Goal: Obtain resource: Obtain resource

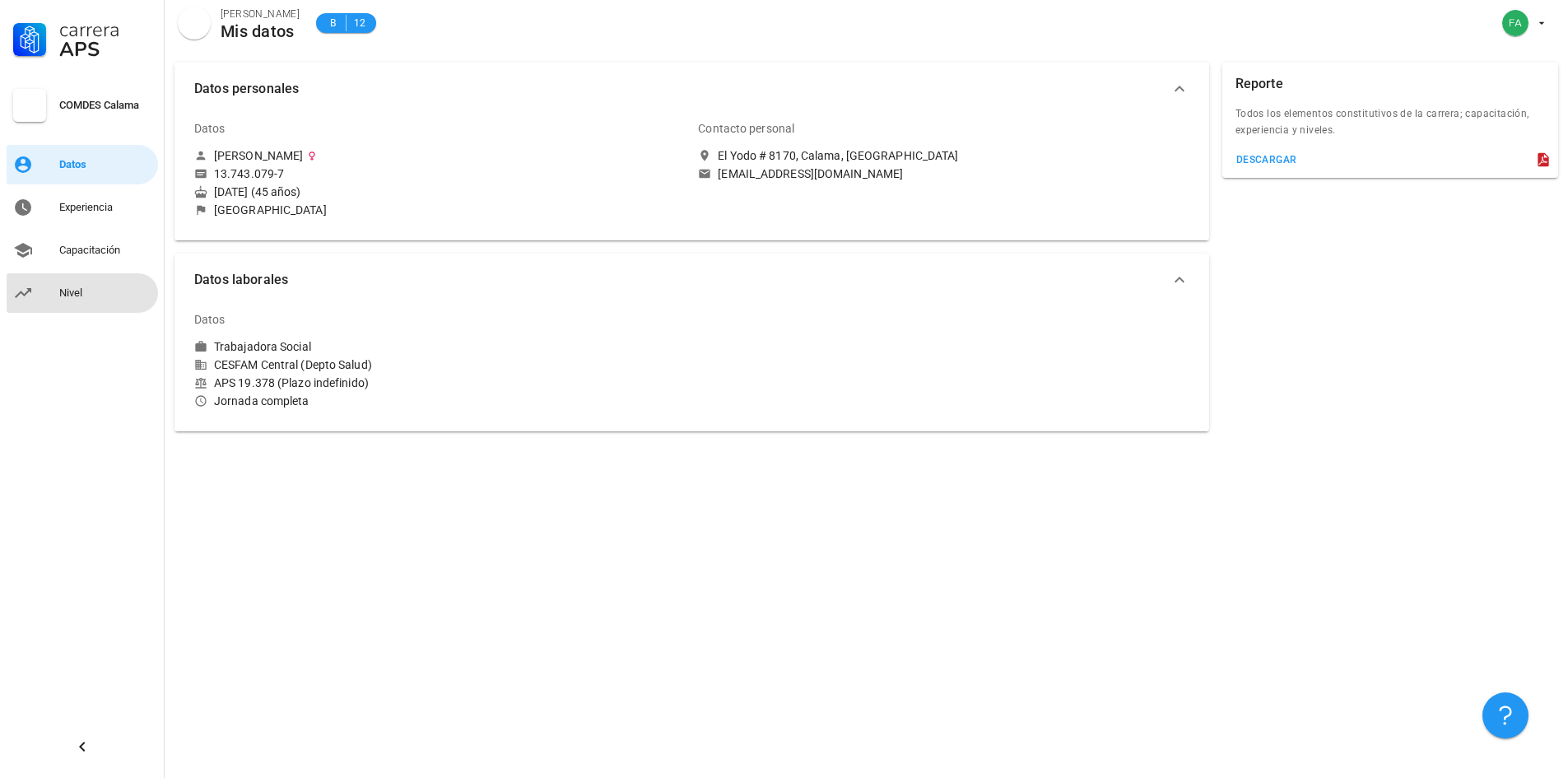
click at [68, 285] on div "Nivel" at bounding box center [105, 293] width 92 height 27
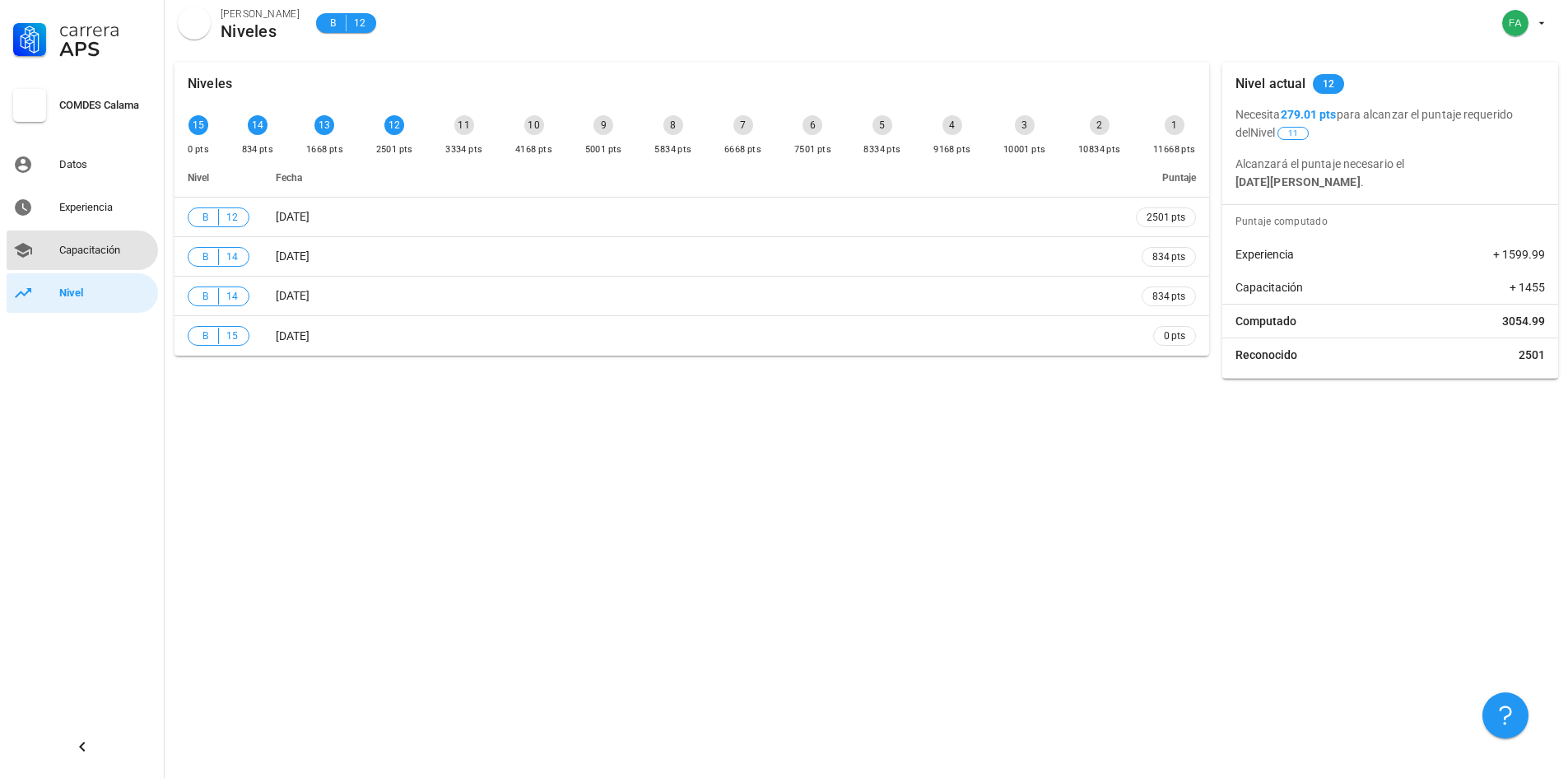
click at [99, 253] on div "Capacitación" at bounding box center [105, 250] width 92 height 13
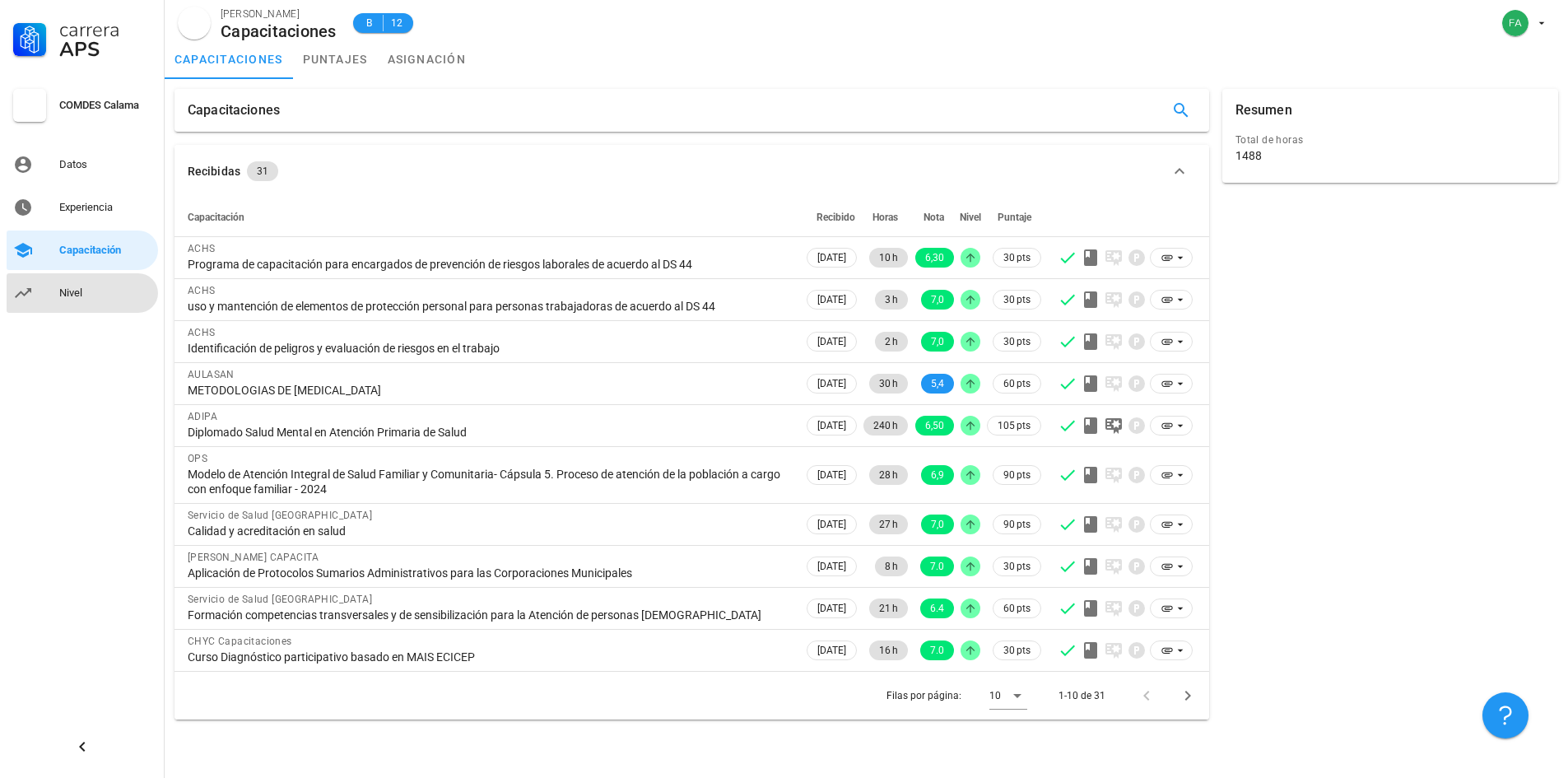
click at [73, 302] on div "Nivel" at bounding box center [105, 293] width 92 height 27
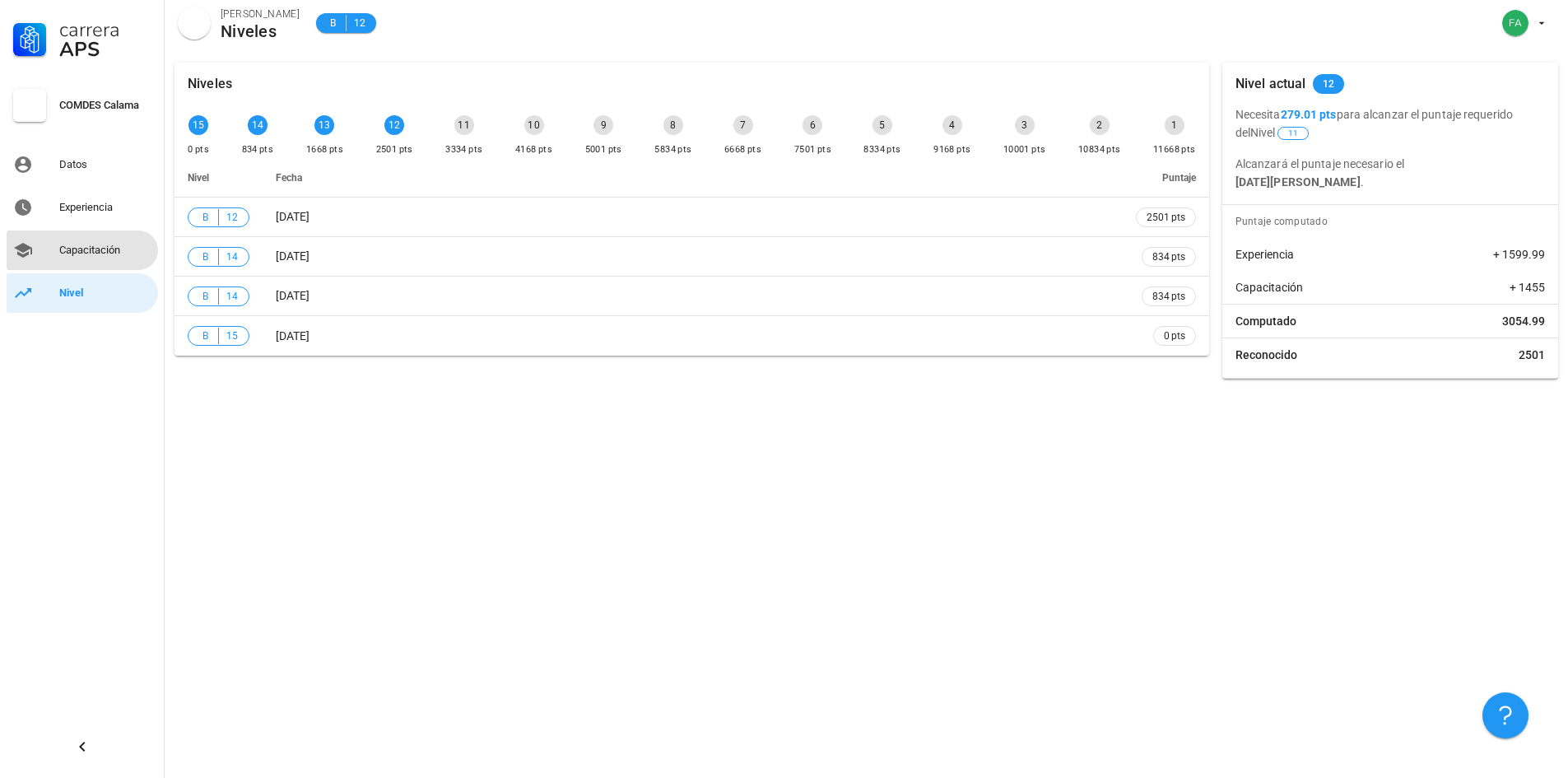
click at [88, 266] on link "Capacitación" at bounding box center [83, 250] width 151 height 39
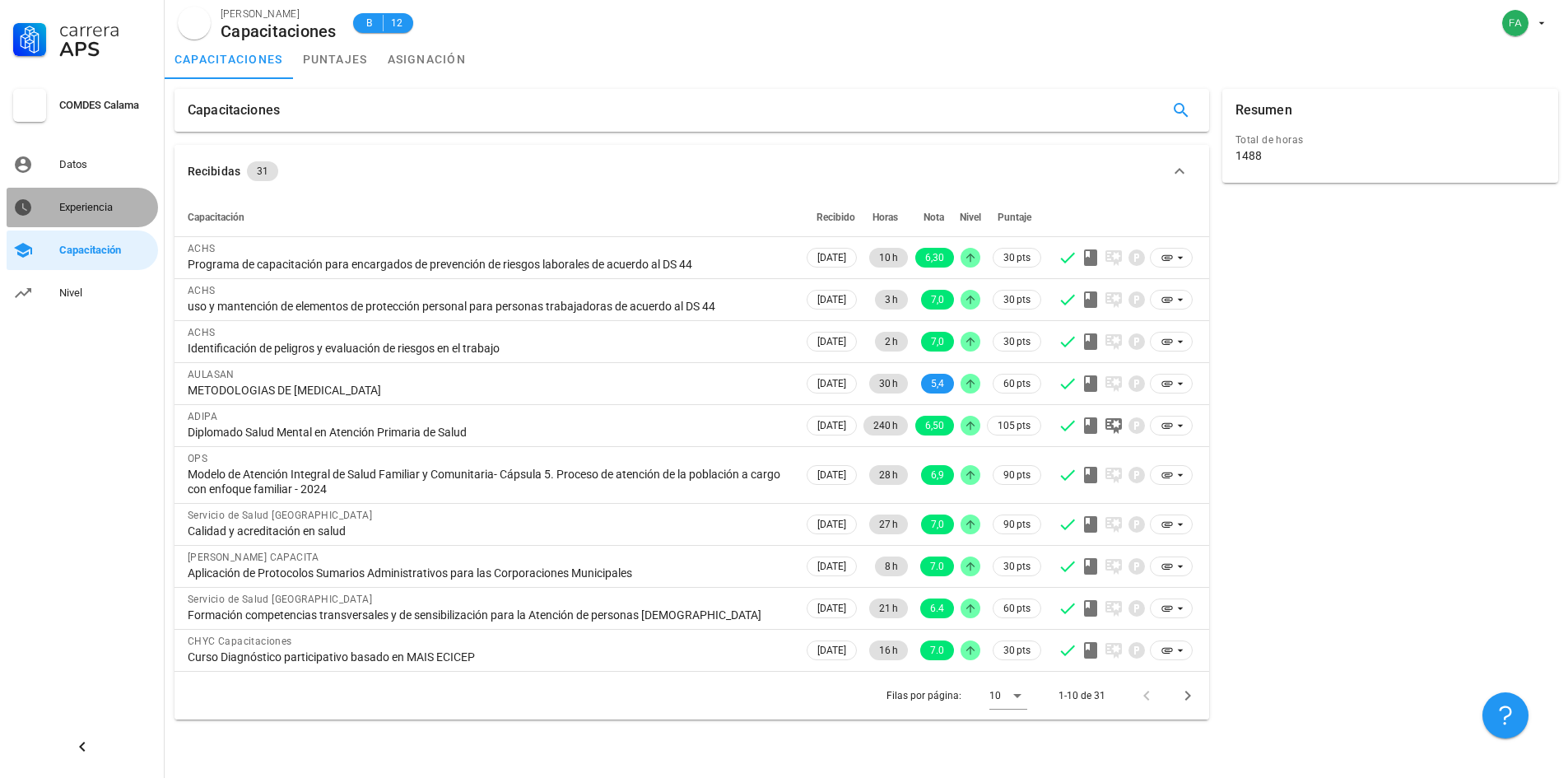
click at [98, 212] on div "Experiencia" at bounding box center [105, 207] width 92 height 13
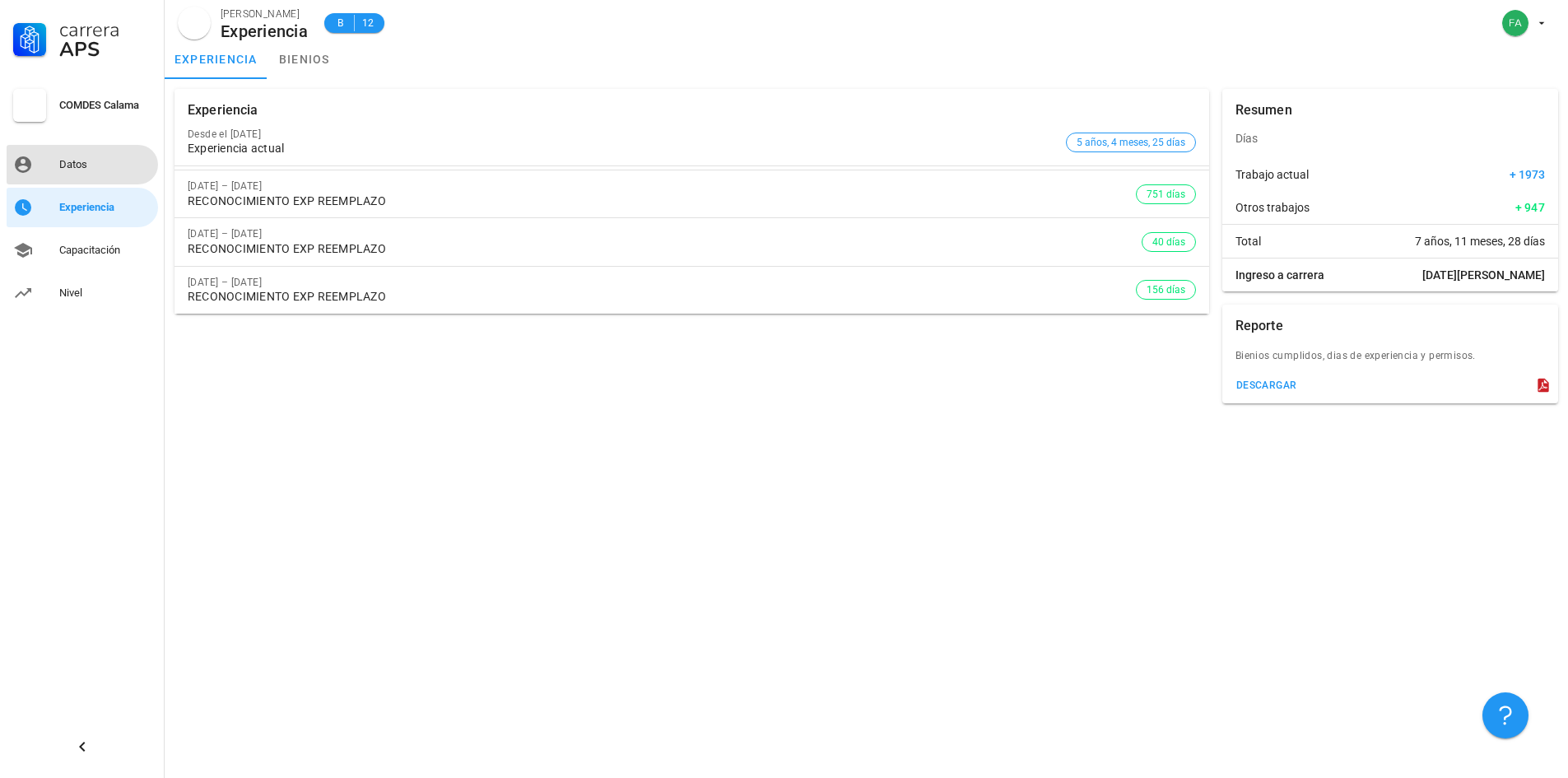
click at [112, 162] on div "Datos" at bounding box center [105, 164] width 92 height 13
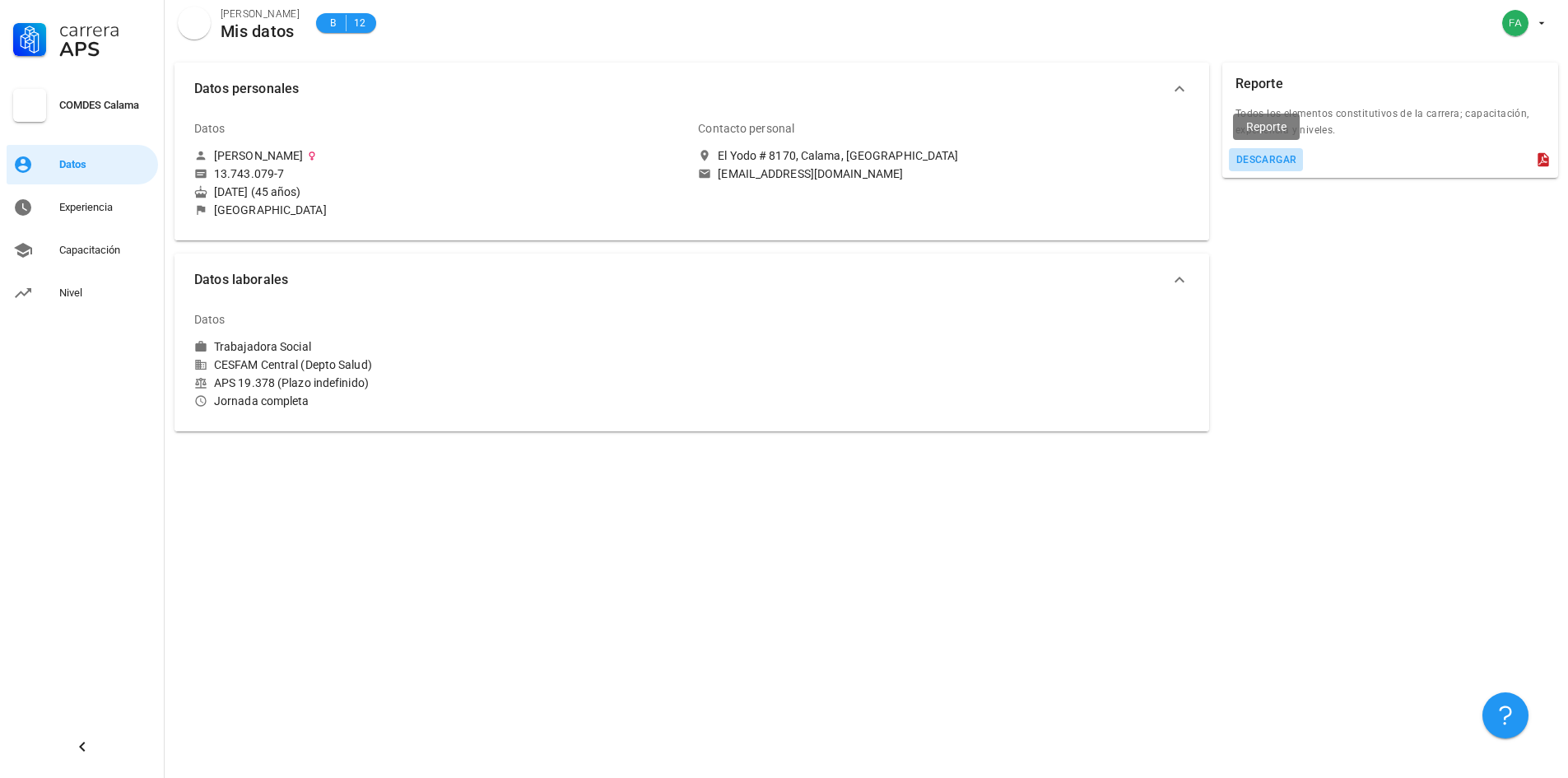
click at [1255, 165] on button "descargar" at bounding box center [1267, 159] width 75 height 23
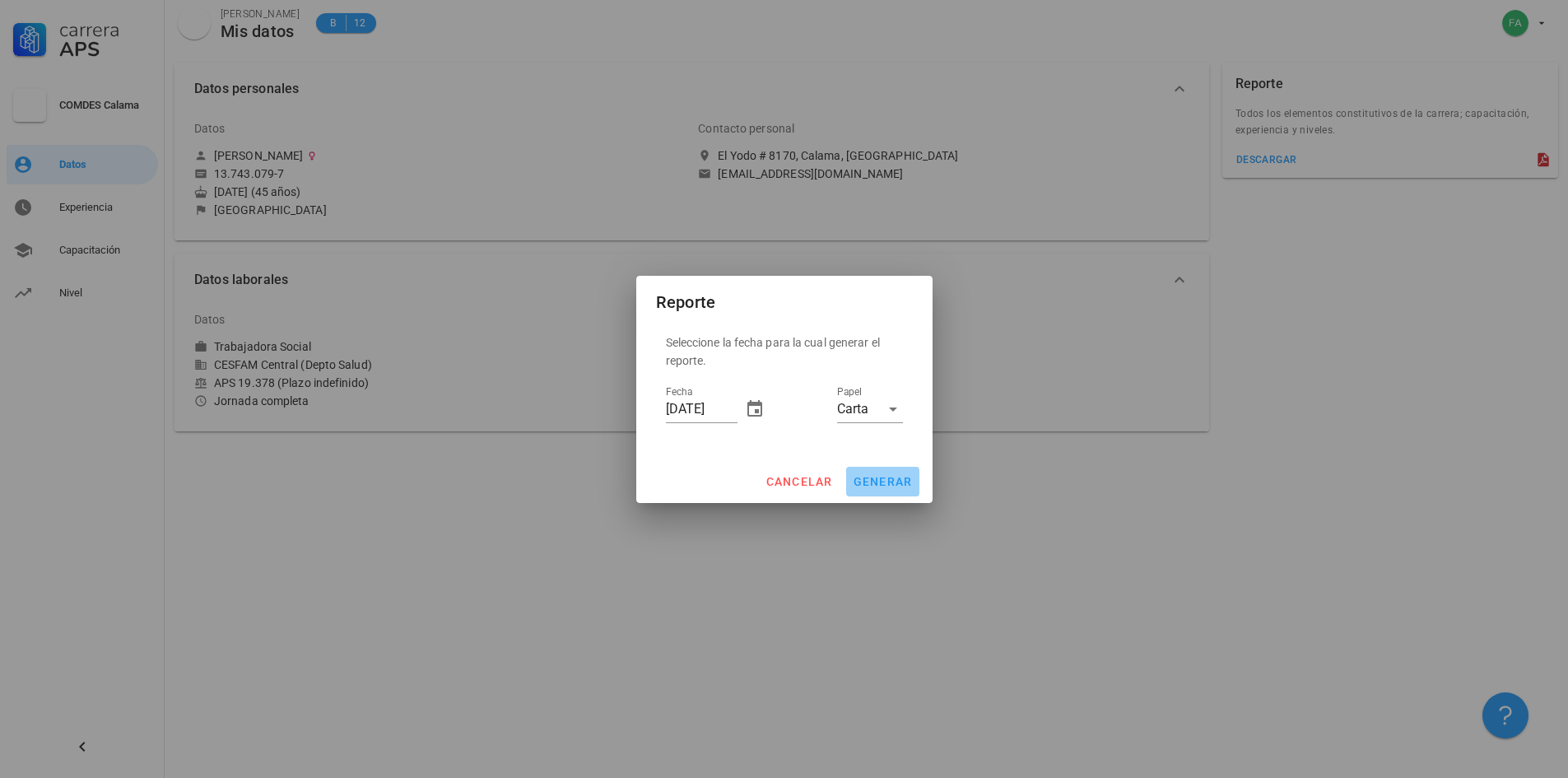
click at [885, 487] on span "generar" at bounding box center [882, 481] width 60 height 13
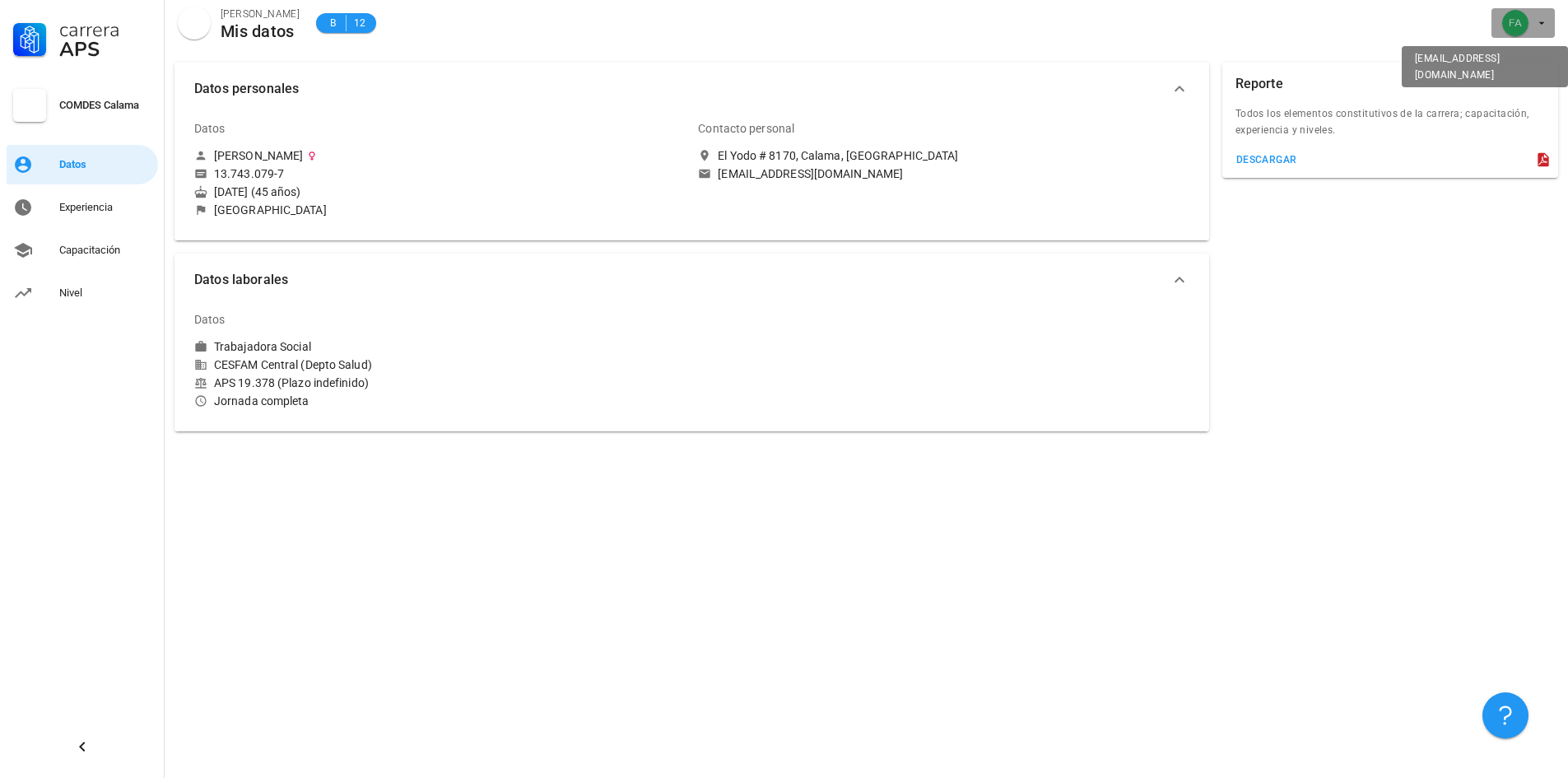
click at [1543, 27] on icon "button" at bounding box center [1541, 23] width 13 height 13
click at [1522, 72] on div "Salir" at bounding box center [1533, 64] width 27 height 32
